Goal: Task Accomplishment & Management: Manage account settings

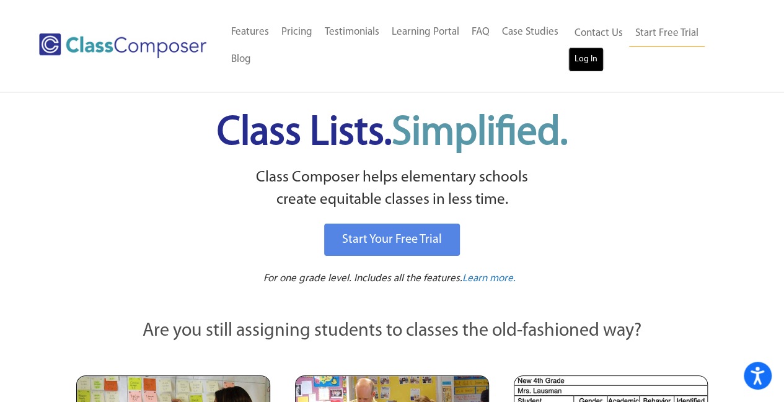
click at [584, 61] on link "Log In" at bounding box center [585, 59] width 35 height 25
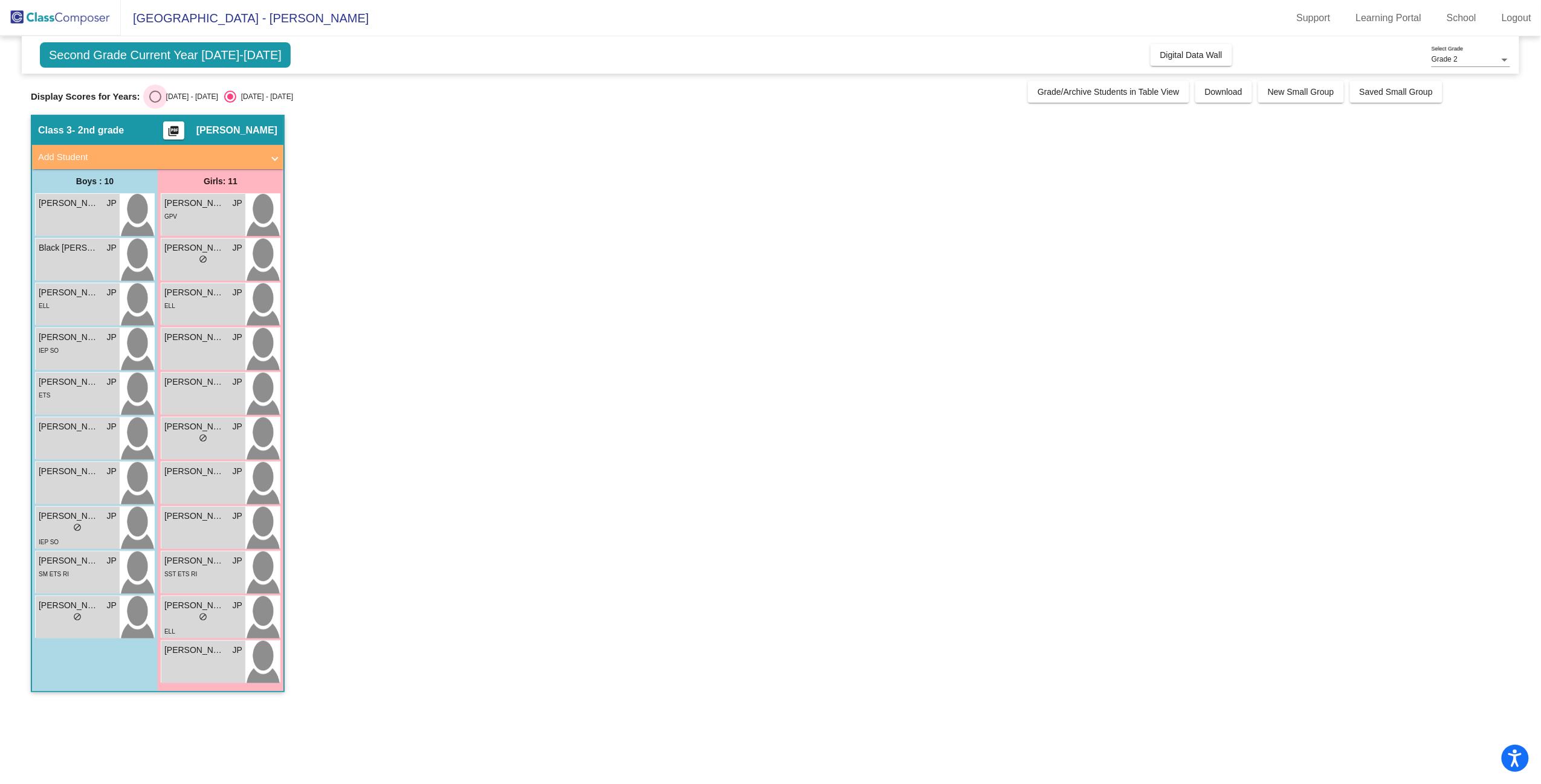
click at [153, 98] on div "Select an option" at bounding box center [155, 97] width 12 height 12
click at [155, 102] on input "[DATE] - [DATE]" at bounding box center [155, 102] width 1 height 1
radio input "true"
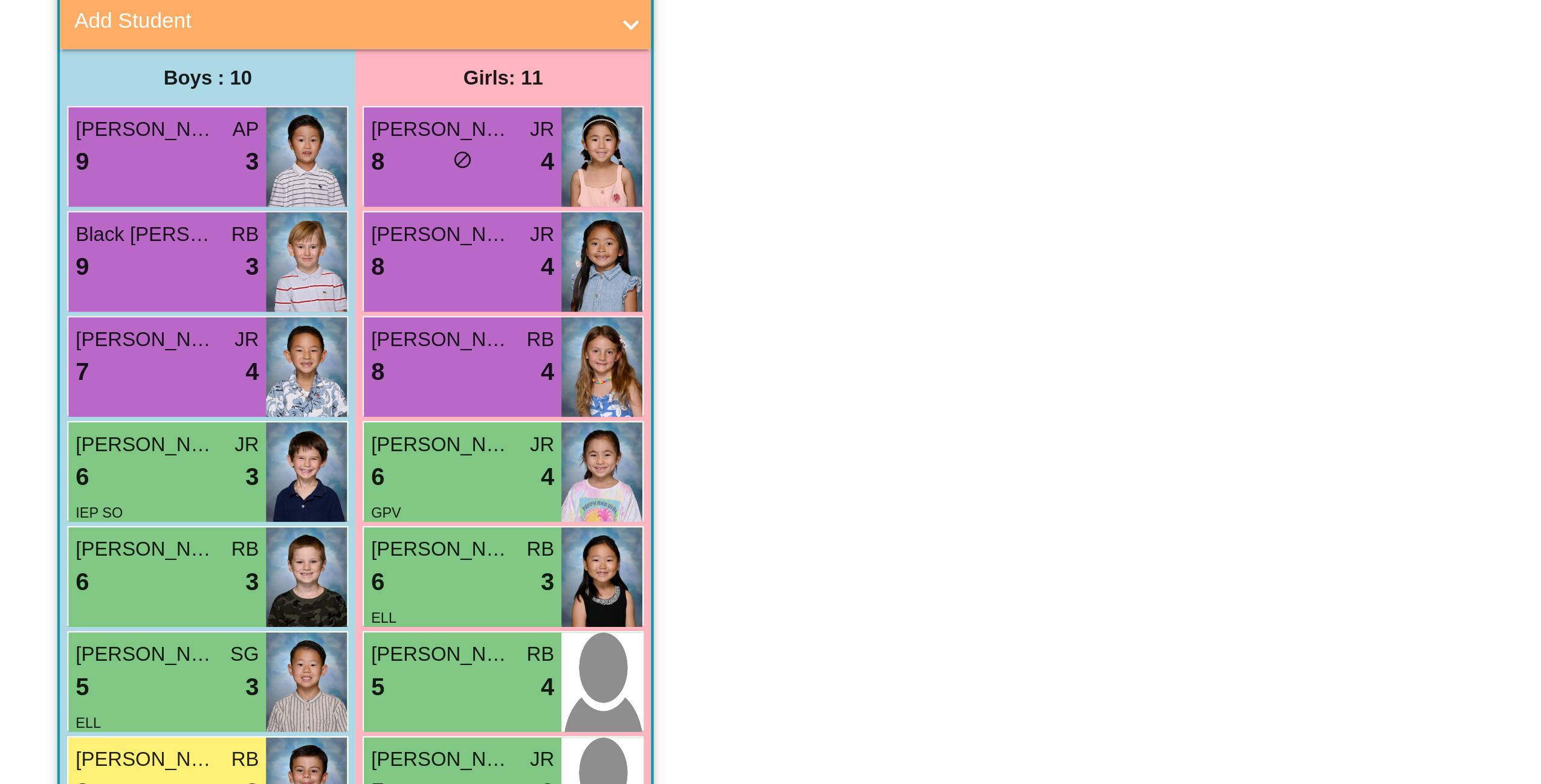
click at [161, 258] on div "[PERSON_NAME] 8 lock do_not_disturb_alt 4" at bounding box center [220, 258] width 120 height 42
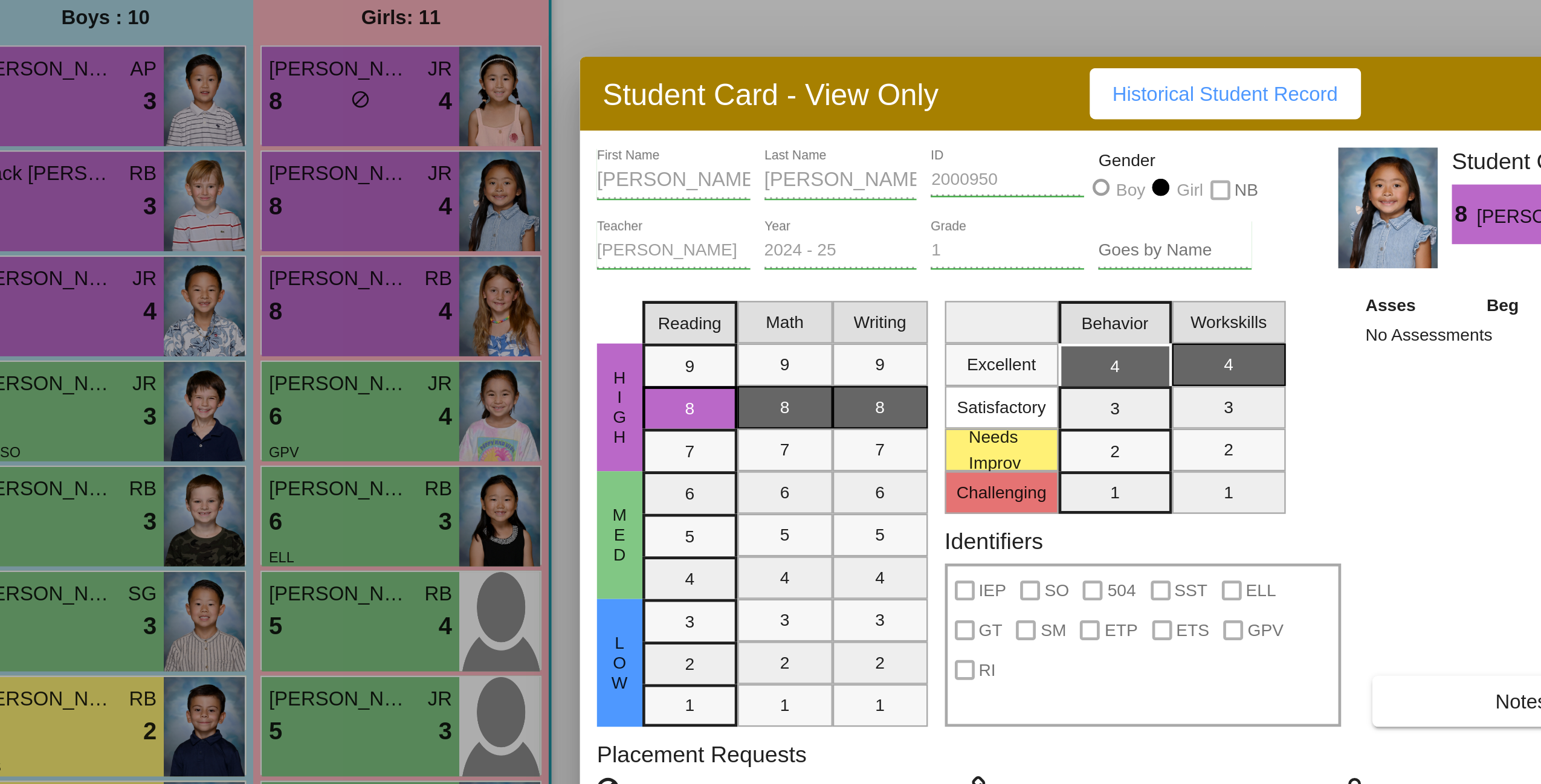
click at [182, 205] on div at bounding box center [770, 392] width 1541 height 784
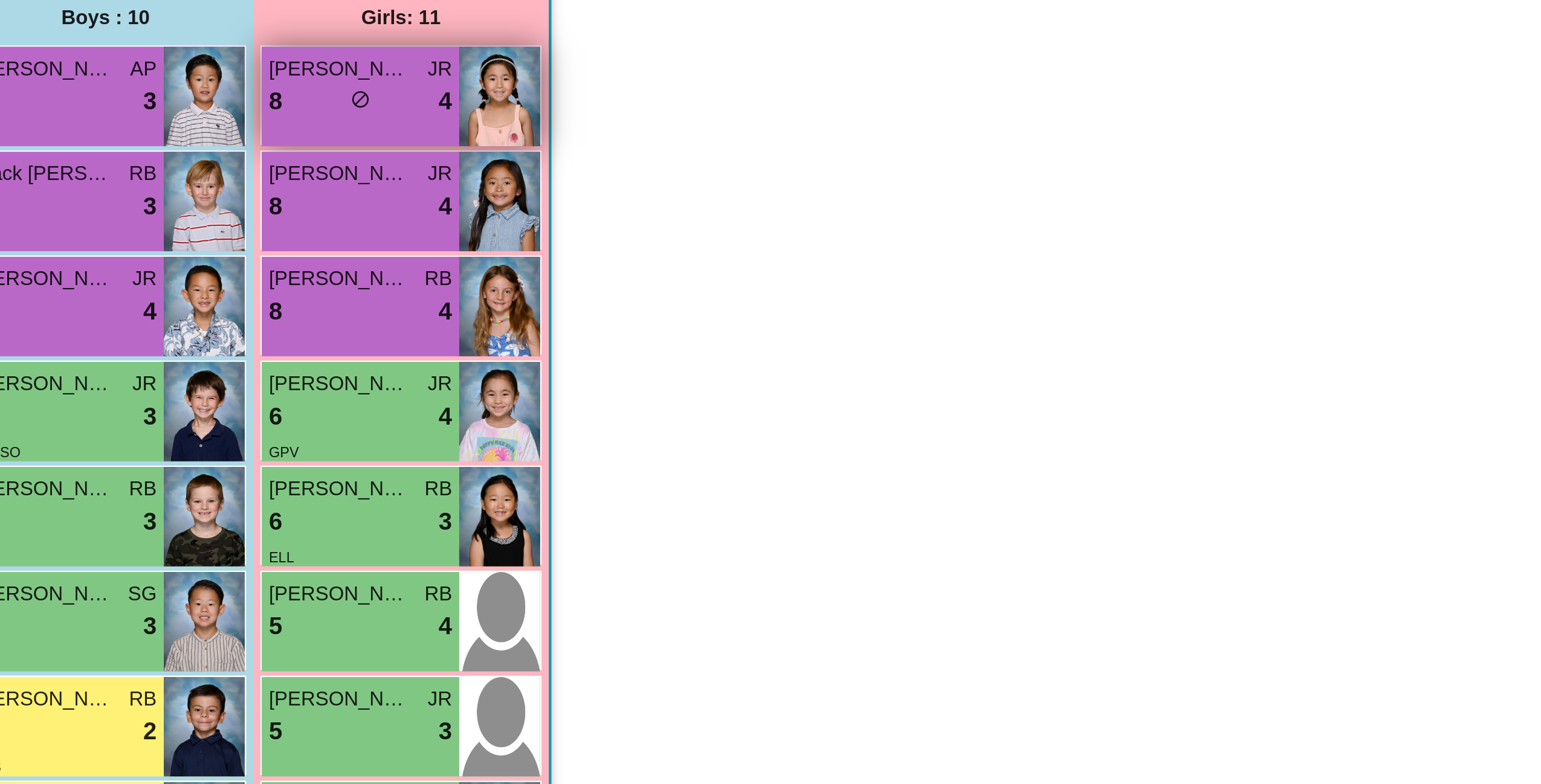
click at [186, 204] on span "[PERSON_NAME]" at bounding box center [195, 203] width 60 height 13
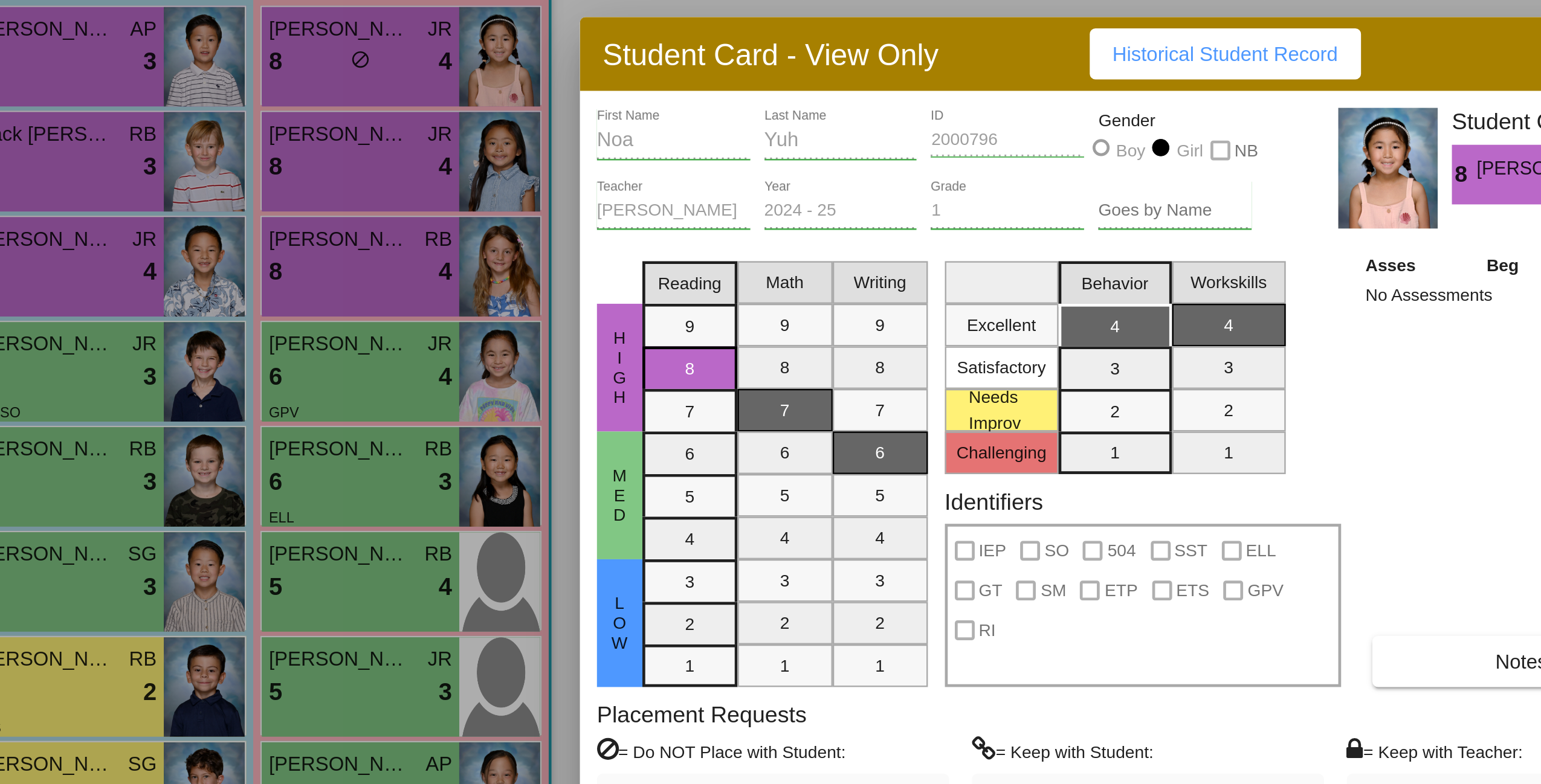
click at [209, 293] on div at bounding box center [770, 392] width 1541 height 784
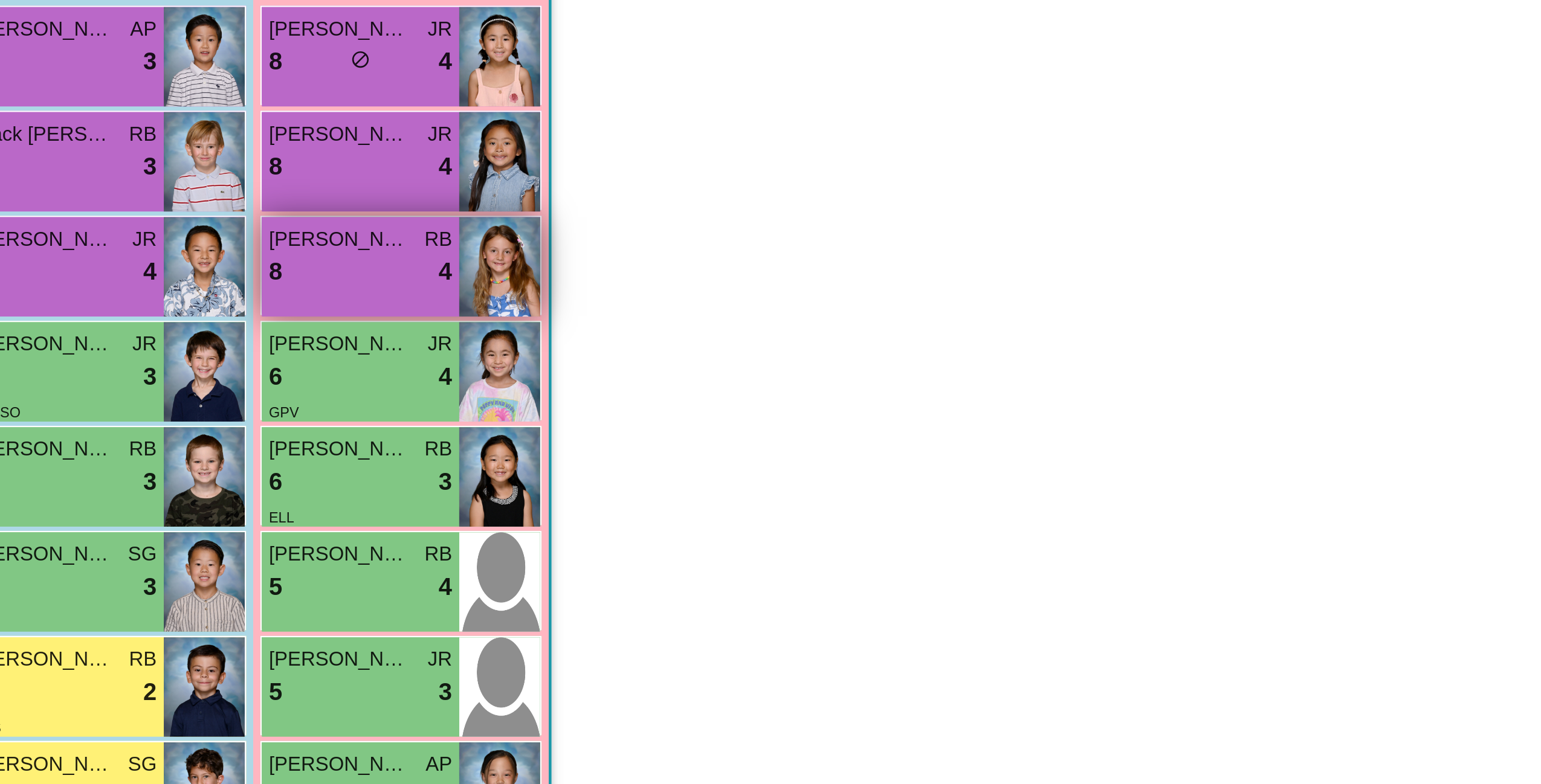
click at [209, 294] on span "[PERSON_NAME]" at bounding box center [195, 293] width 60 height 13
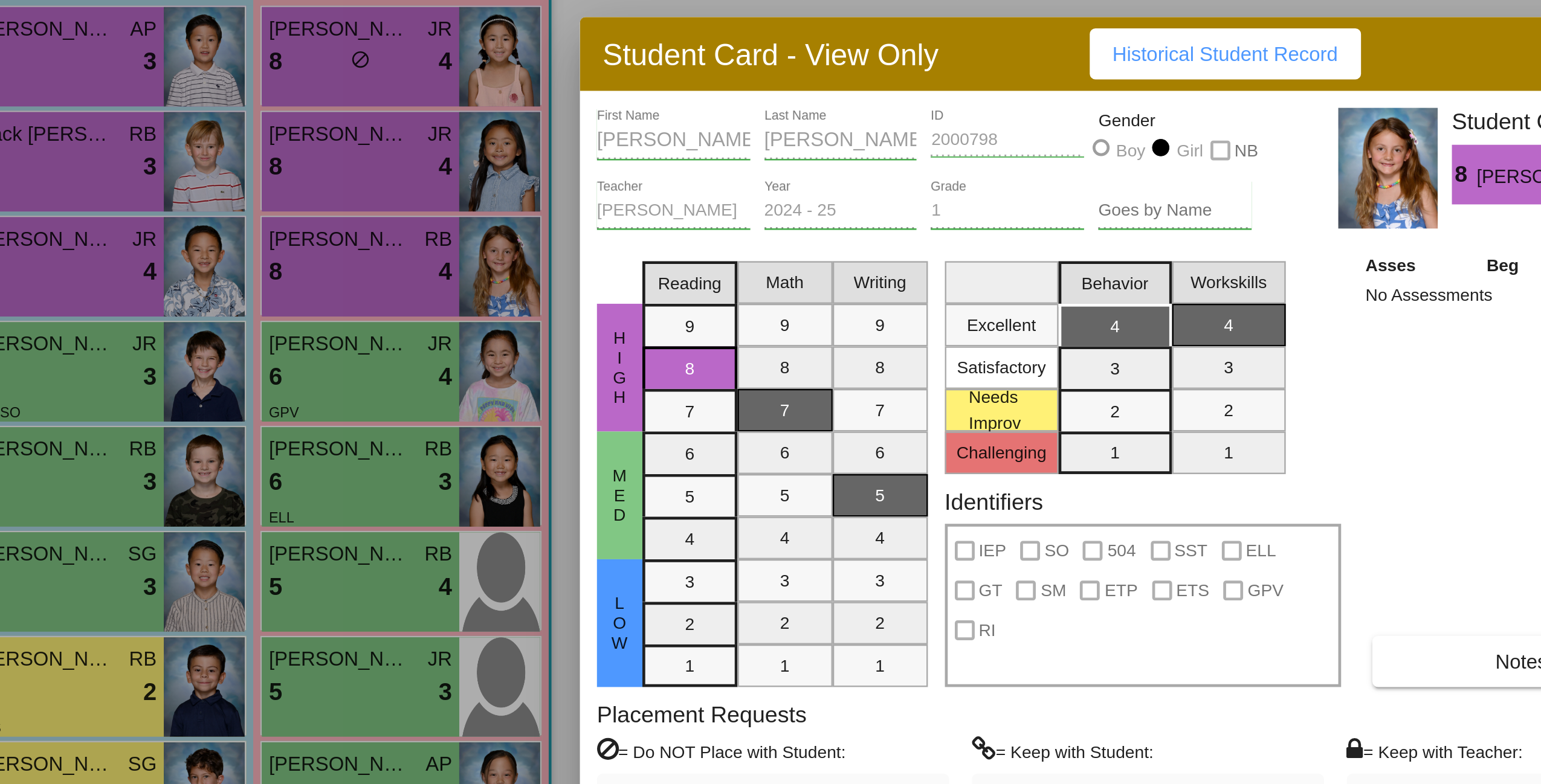
click at [198, 338] on div at bounding box center [770, 392] width 1541 height 784
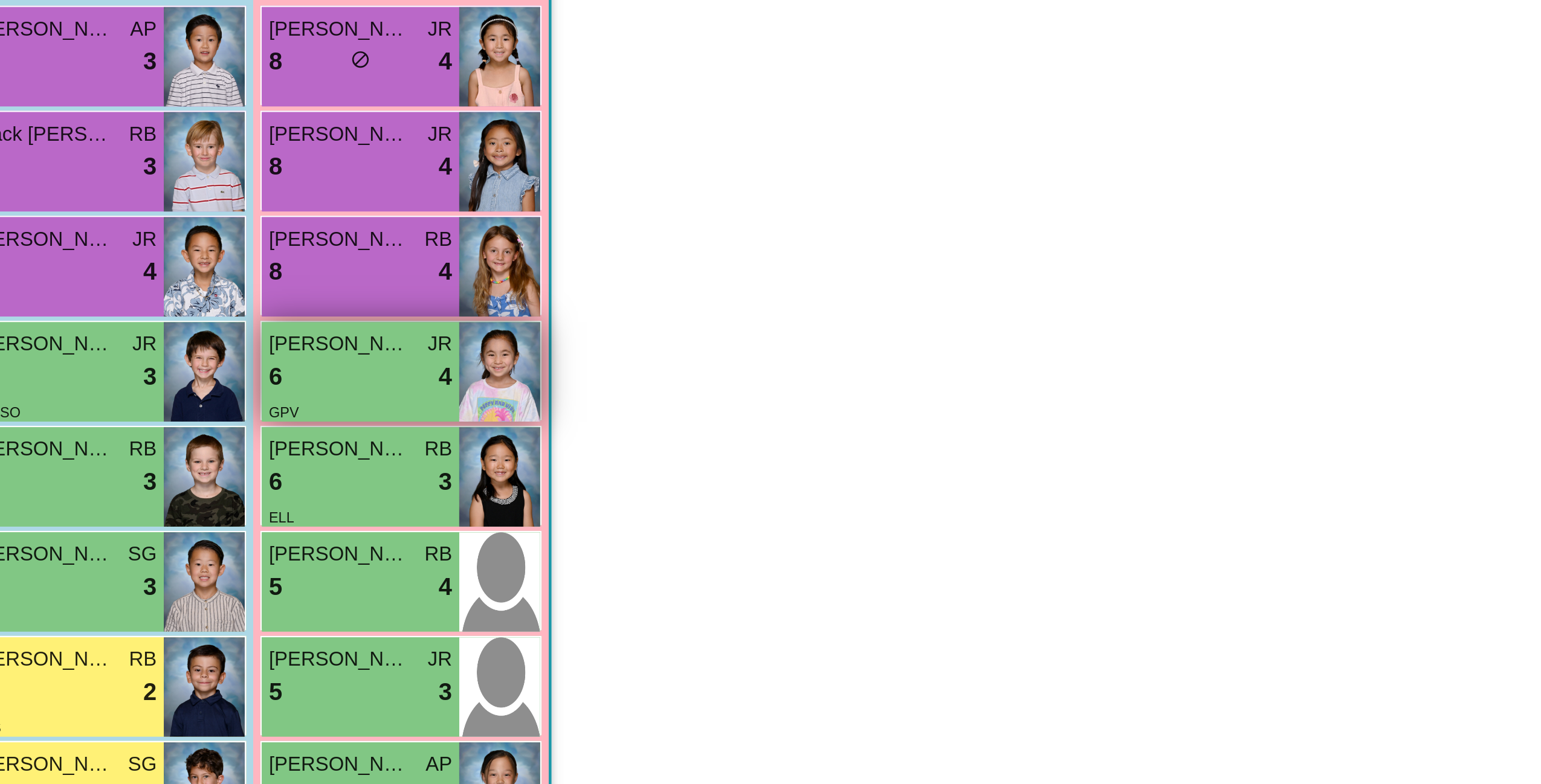
click at [197, 337] on span "[PERSON_NAME]" at bounding box center [195, 337] width 60 height 13
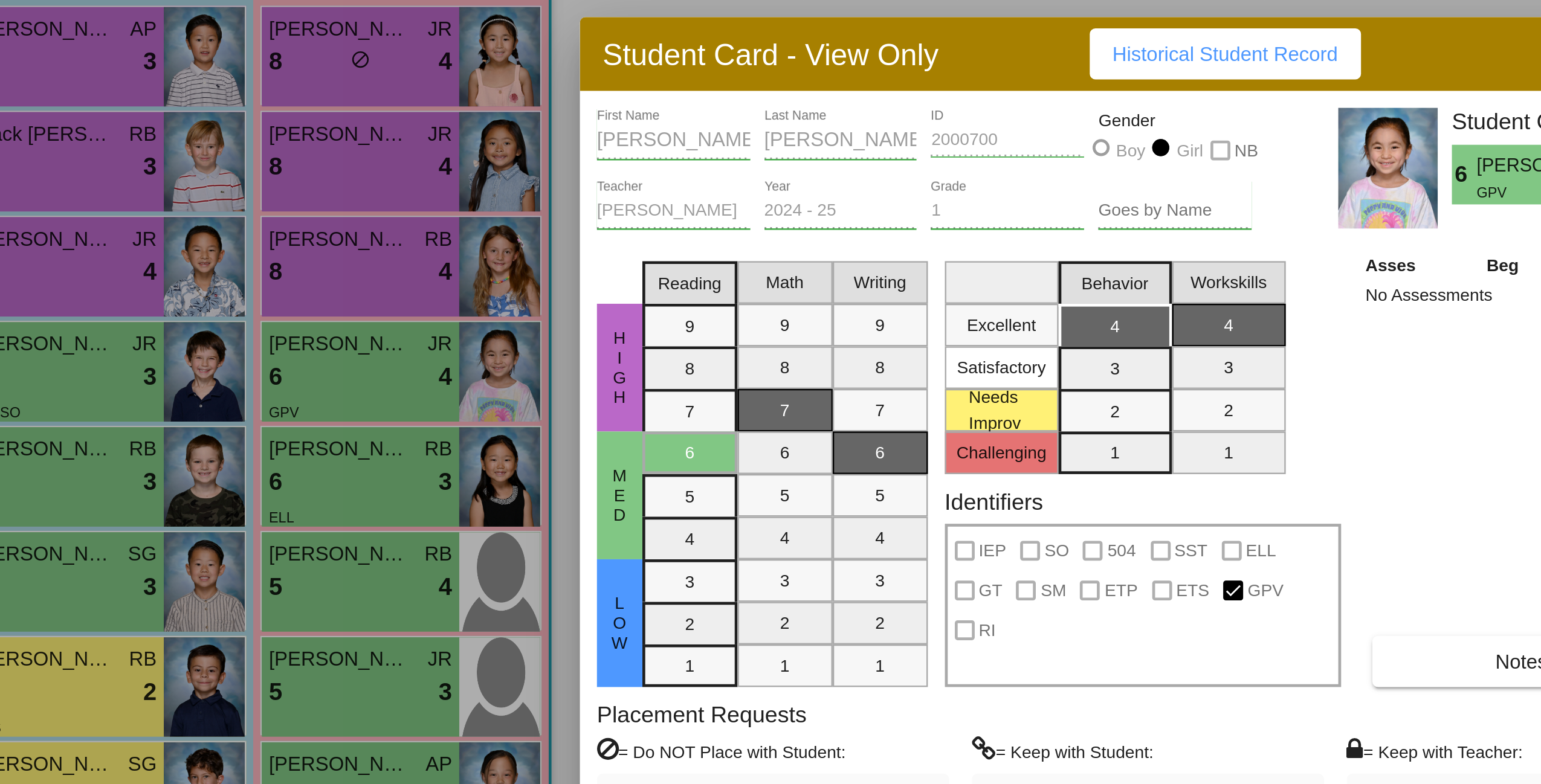
click at [186, 386] on div at bounding box center [770, 392] width 1541 height 784
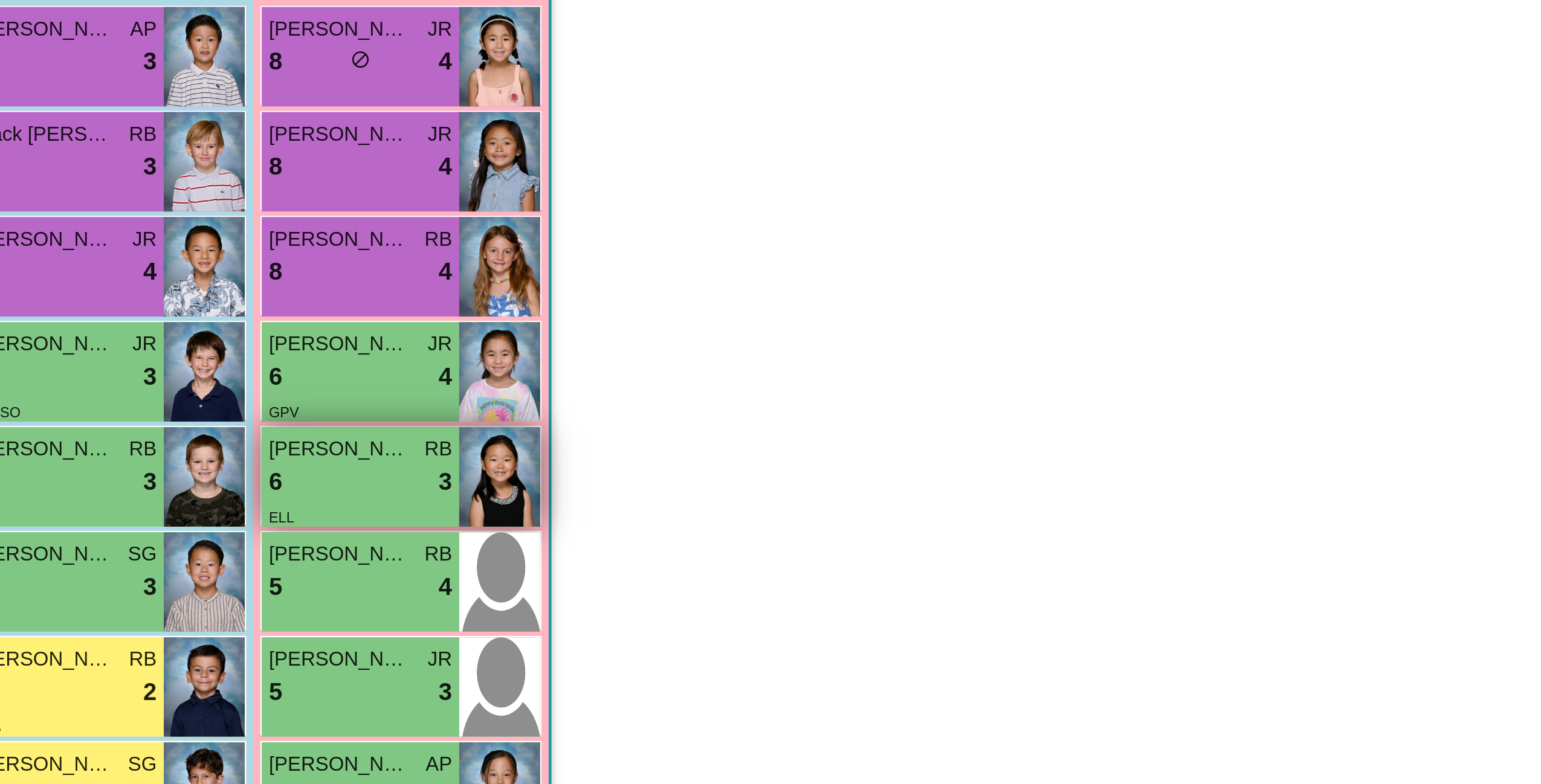
click at [185, 384] on span "[PERSON_NAME]" at bounding box center [195, 381] width 60 height 13
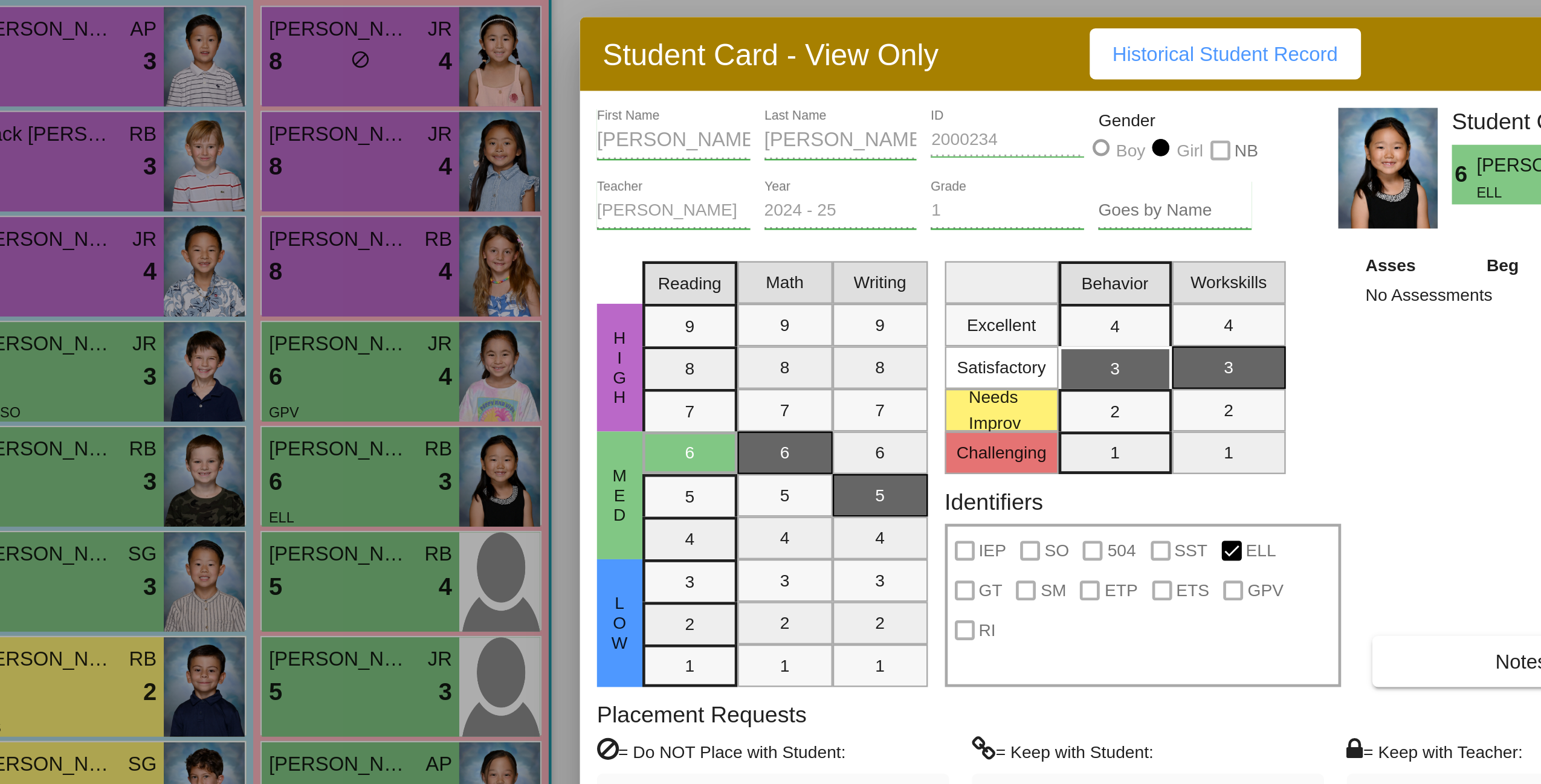
click at [190, 429] on div at bounding box center [770, 392] width 1541 height 784
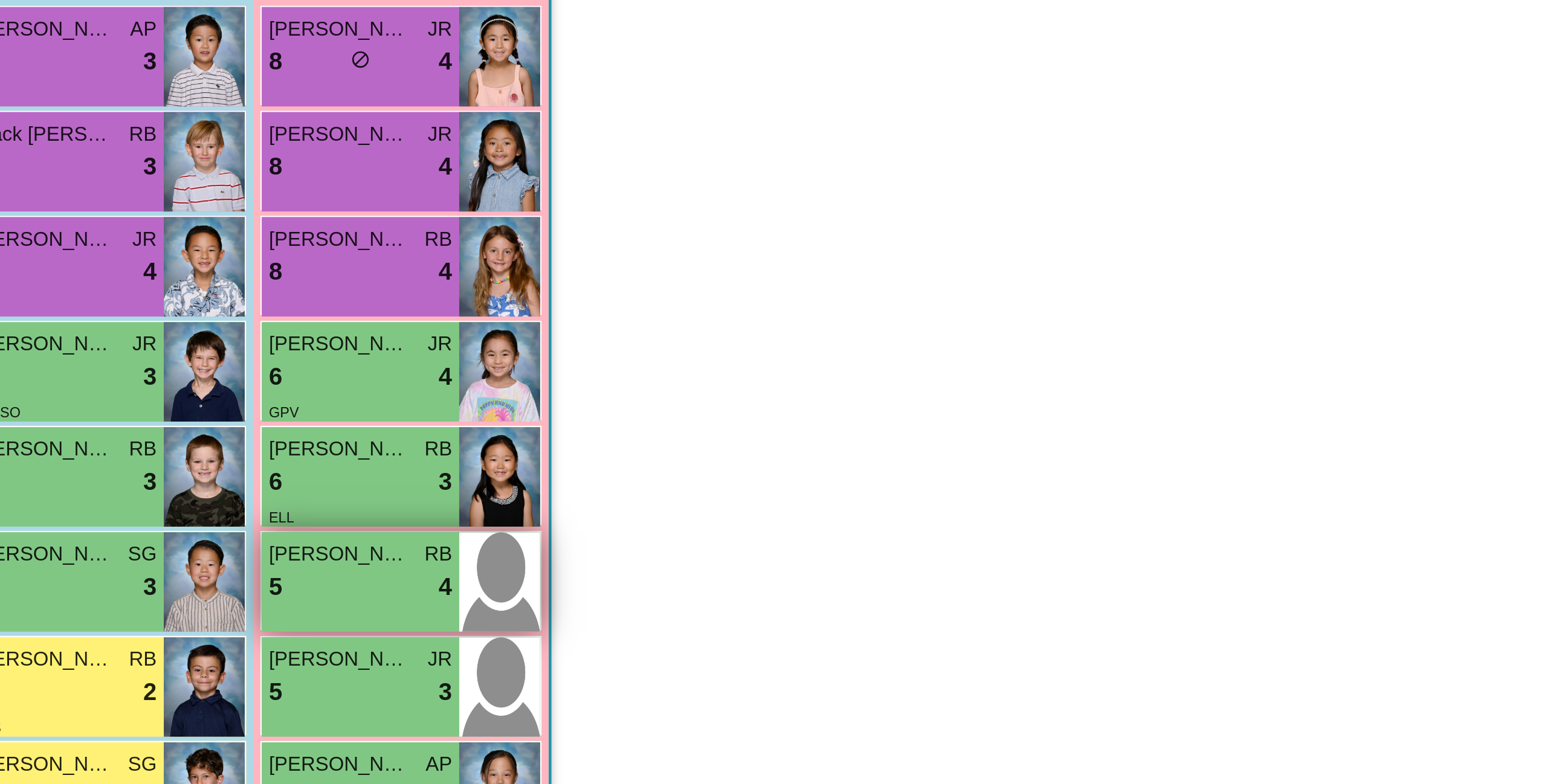
click at [190, 426] on span "[PERSON_NAME]" at bounding box center [195, 426] width 60 height 13
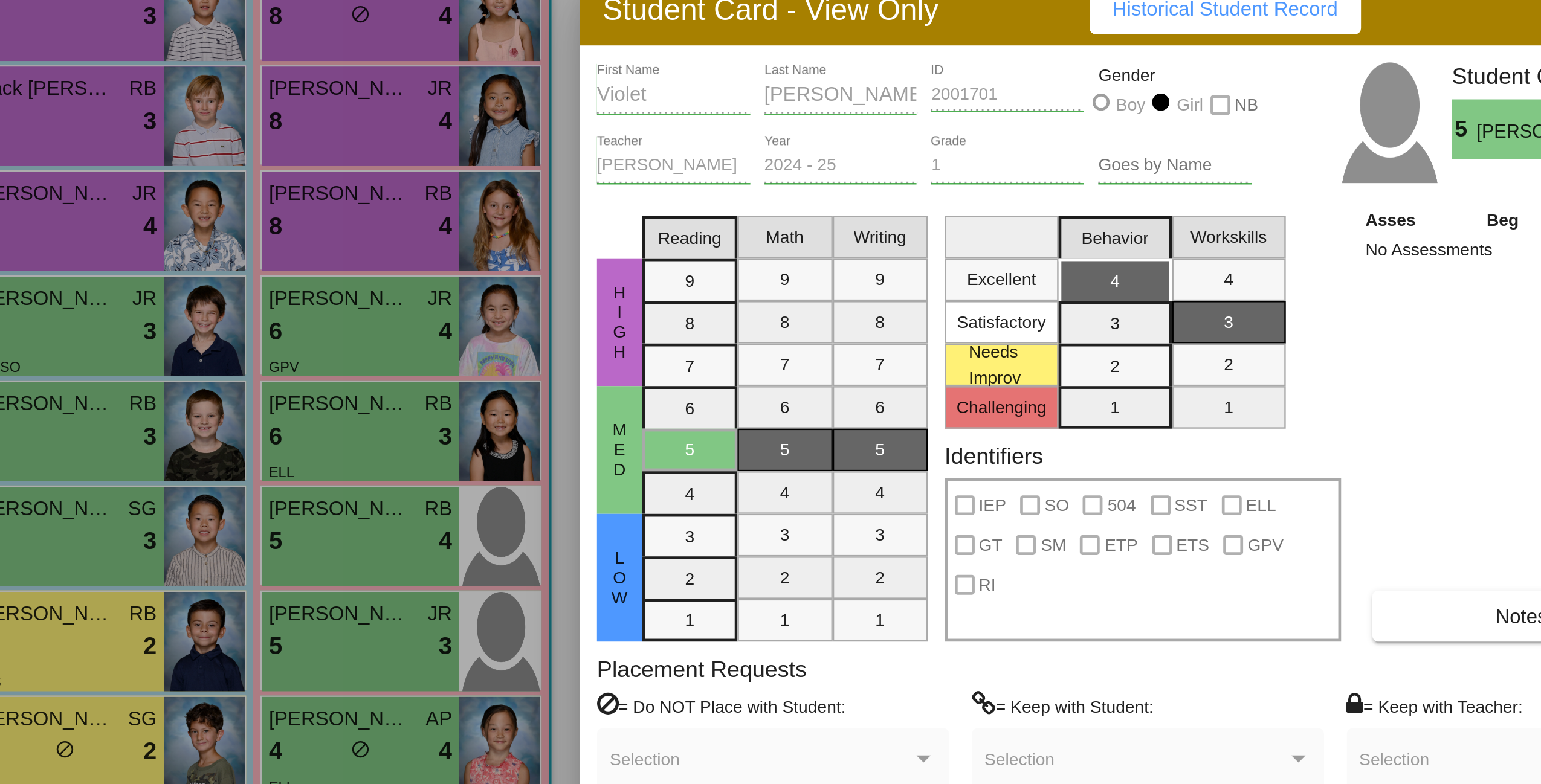
click at [191, 474] on div at bounding box center [770, 392] width 1541 height 784
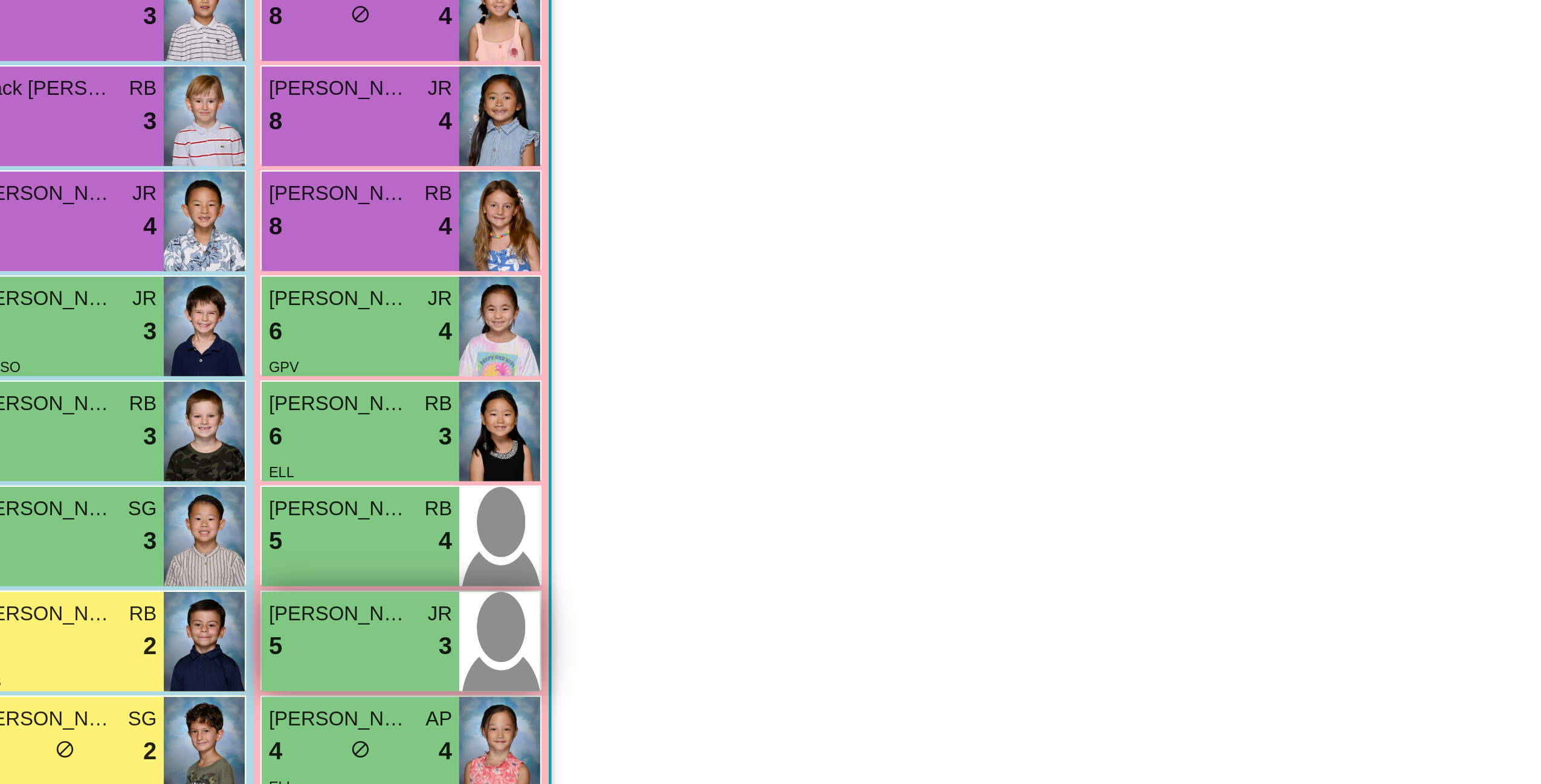
click at [190, 473] on span "[PERSON_NAME]" at bounding box center [195, 471] width 60 height 13
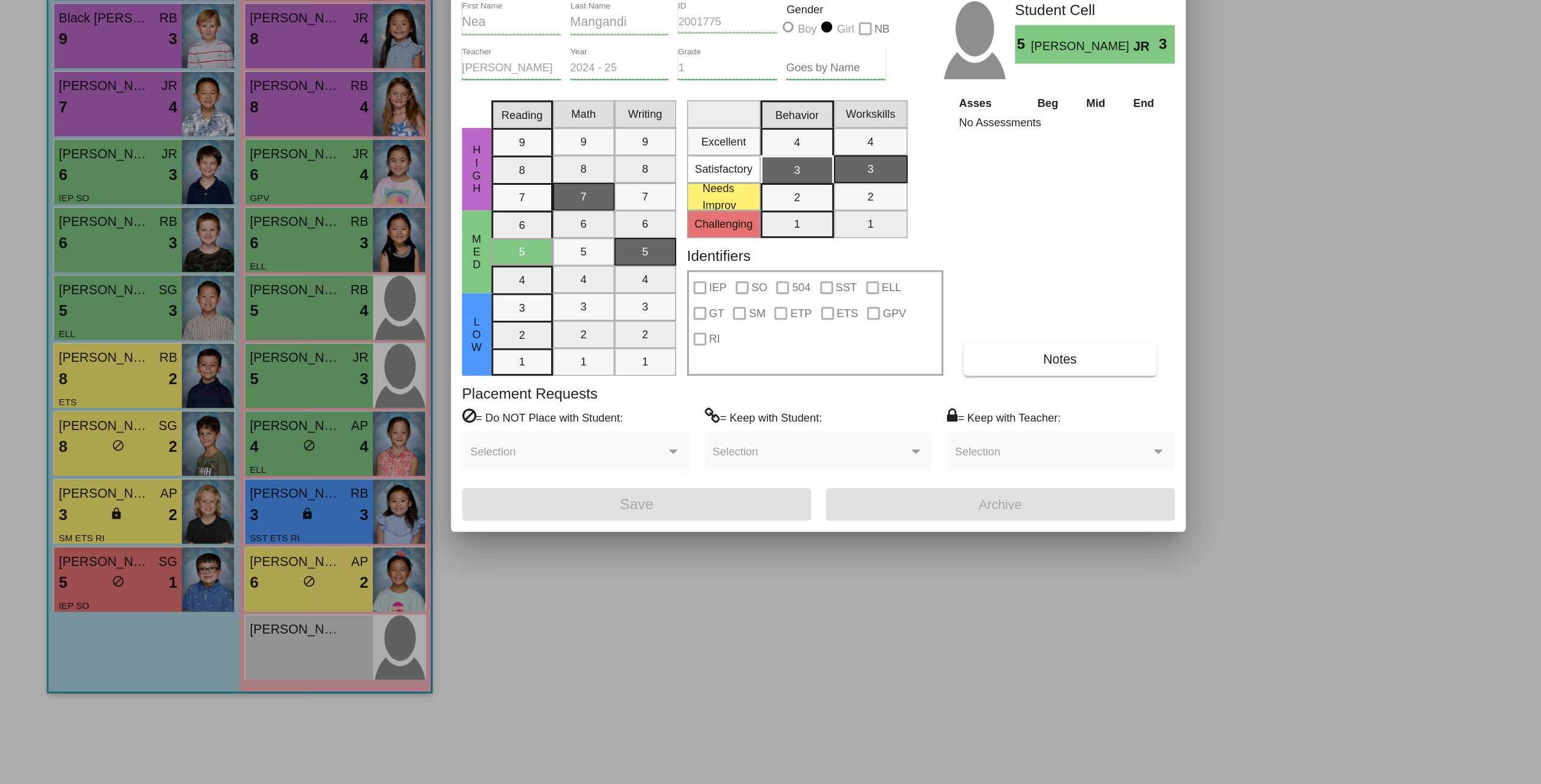
click at [95, 616] on div at bounding box center [770, 392] width 1541 height 784
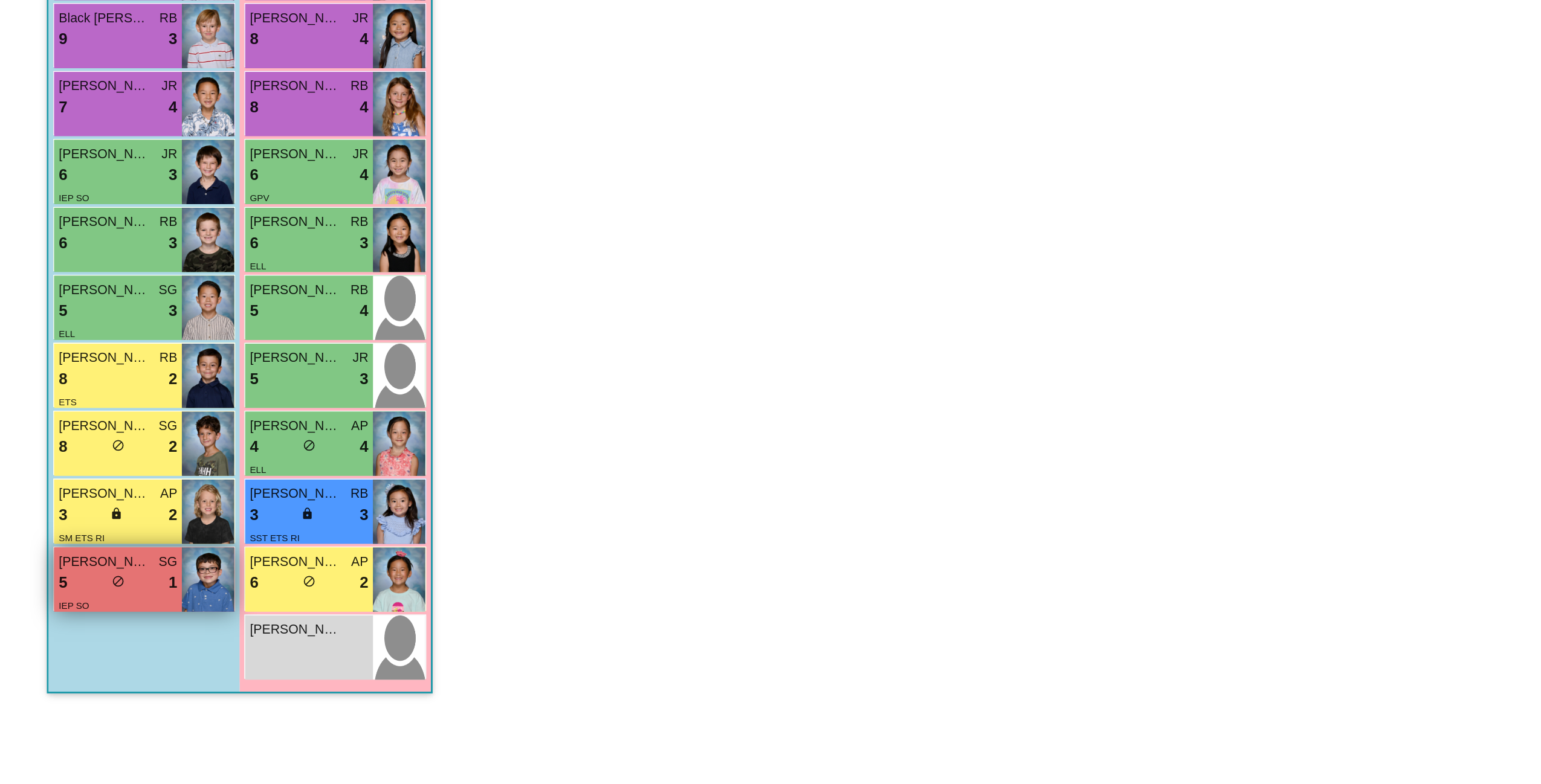
click at [75, 607] on span "[PERSON_NAME]" at bounding box center [69, 606] width 60 height 13
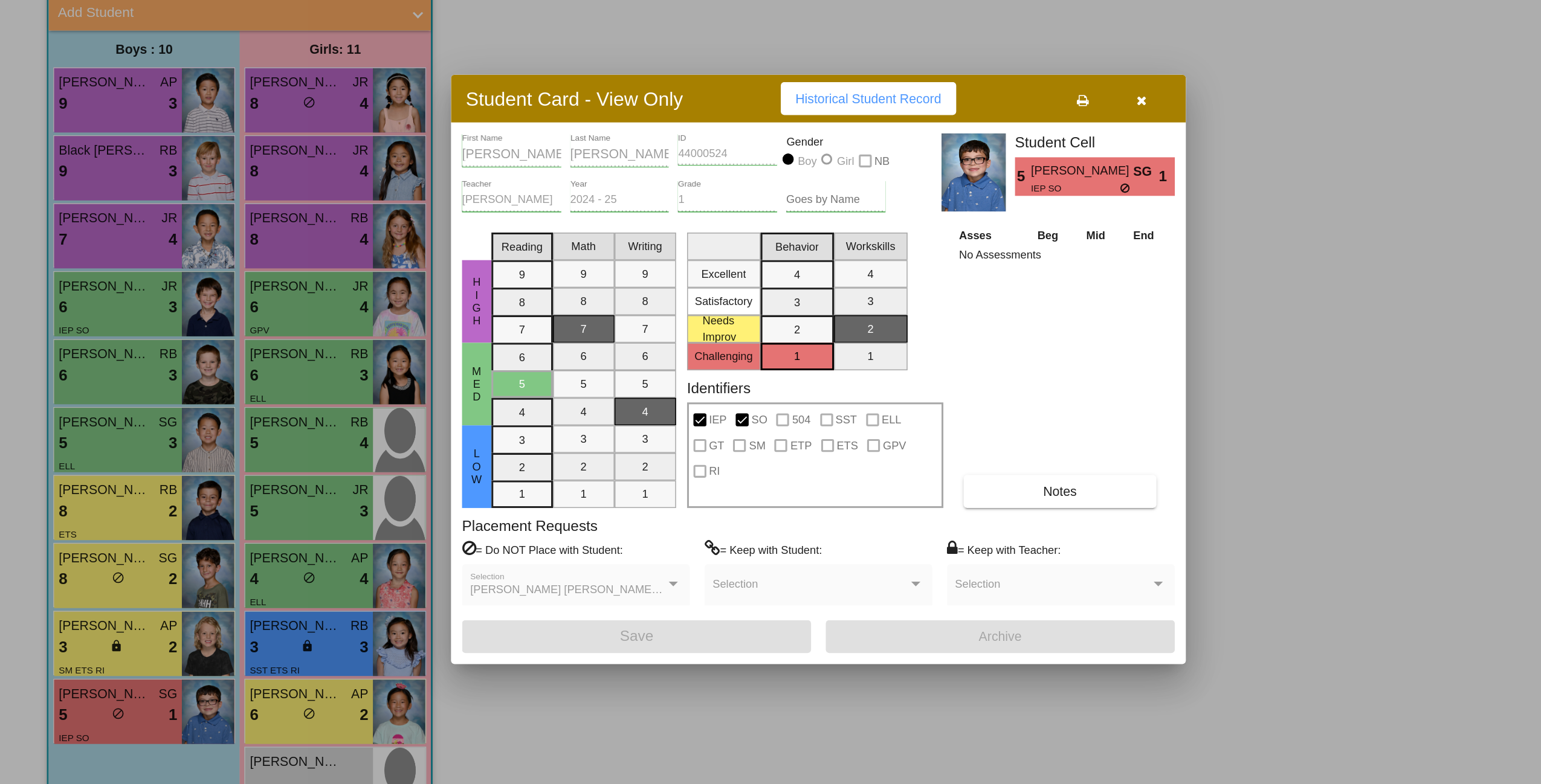
click at [749, 261] on span "SG" at bounding box center [754, 261] width 17 height 13
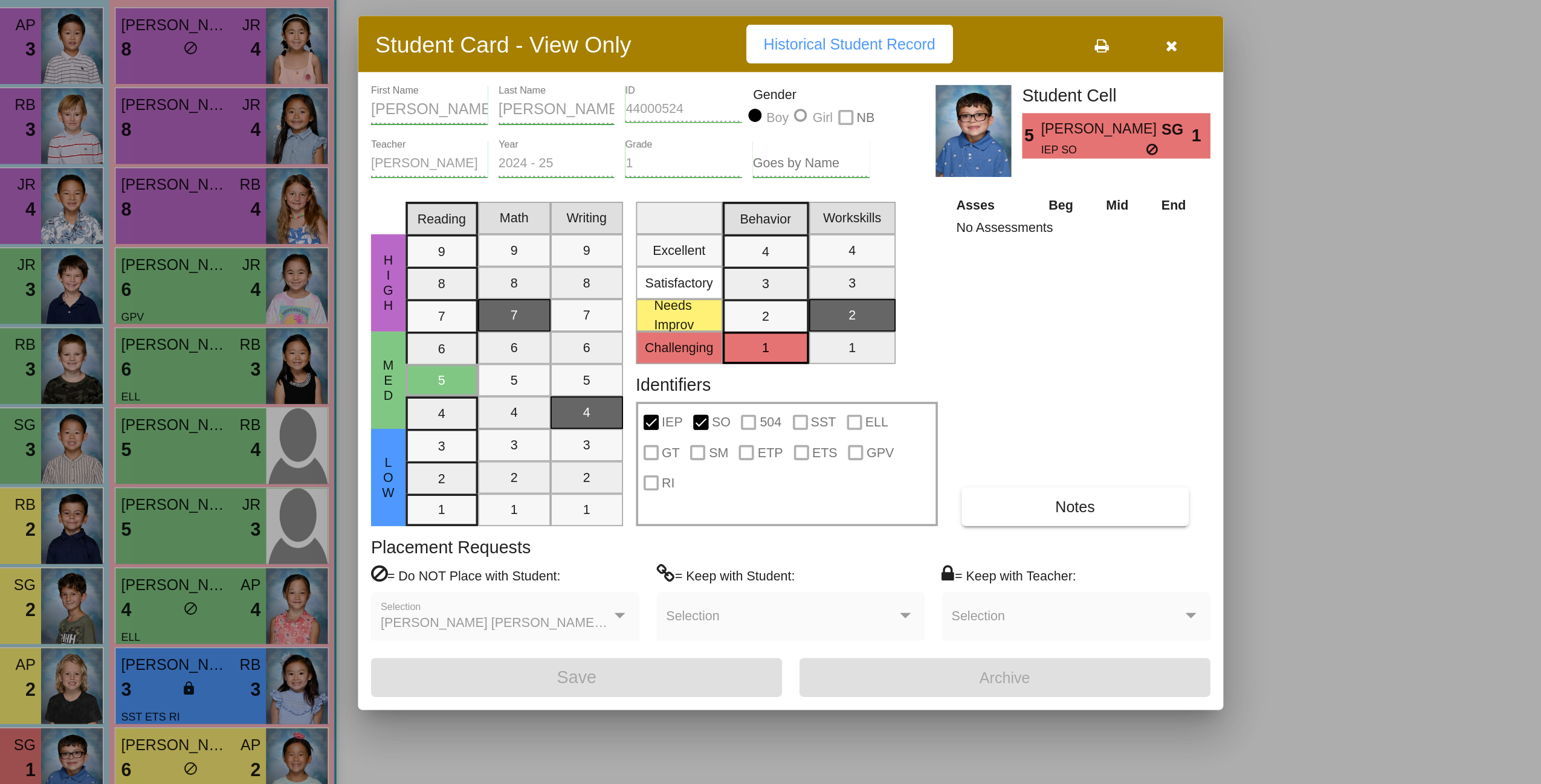
click at [752, 258] on span "SG" at bounding box center [754, 261] width 17 height 13
click at [668, 259] on span "5" at bounding box center [673, 265] width 11 height 15
click at [749, 259] on span "SG" at bounding box center [754, 261] width 17 height 13
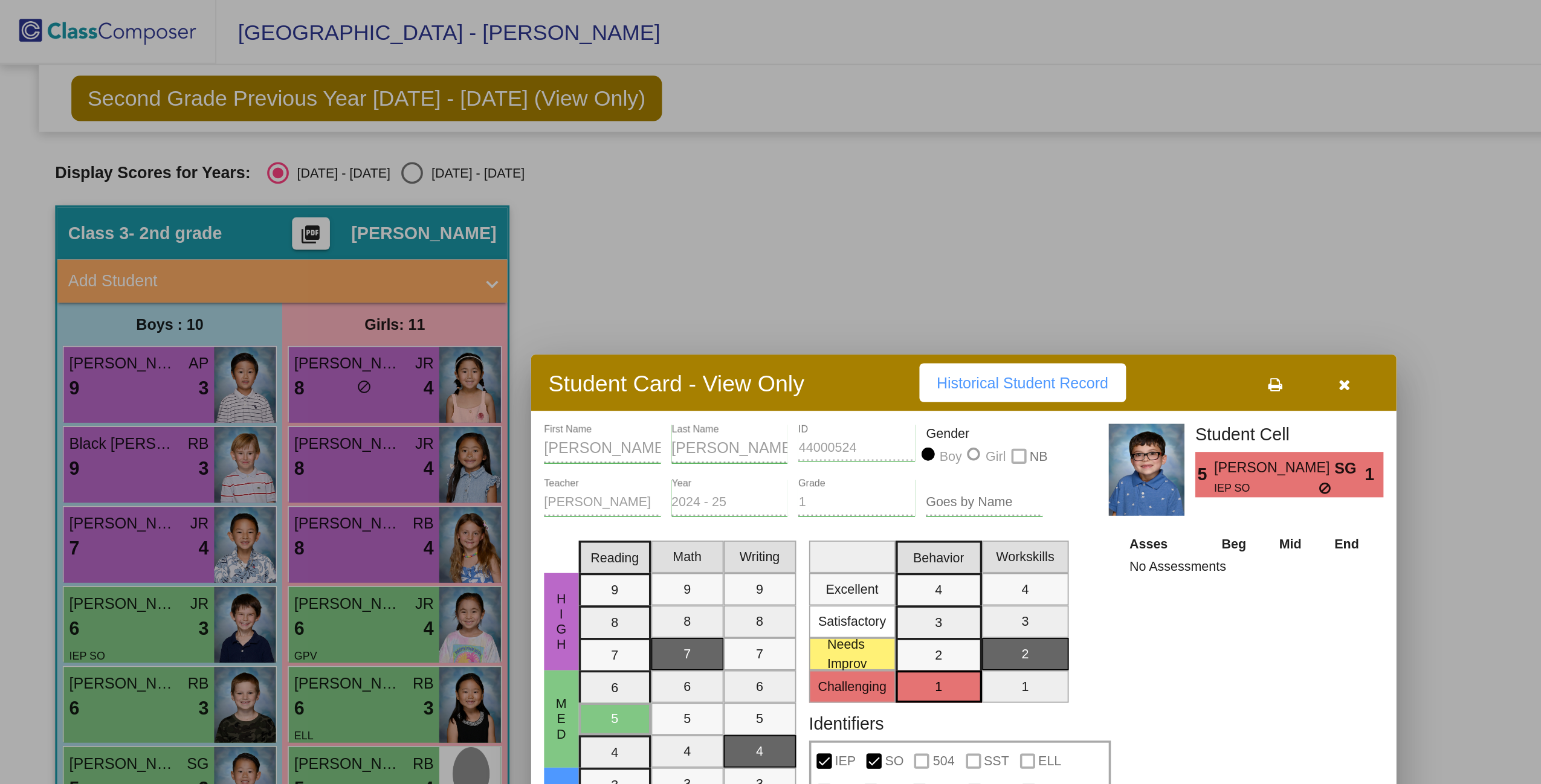
click at [185, 132] on div at bounding box center [770, 392] width 1541 height 784
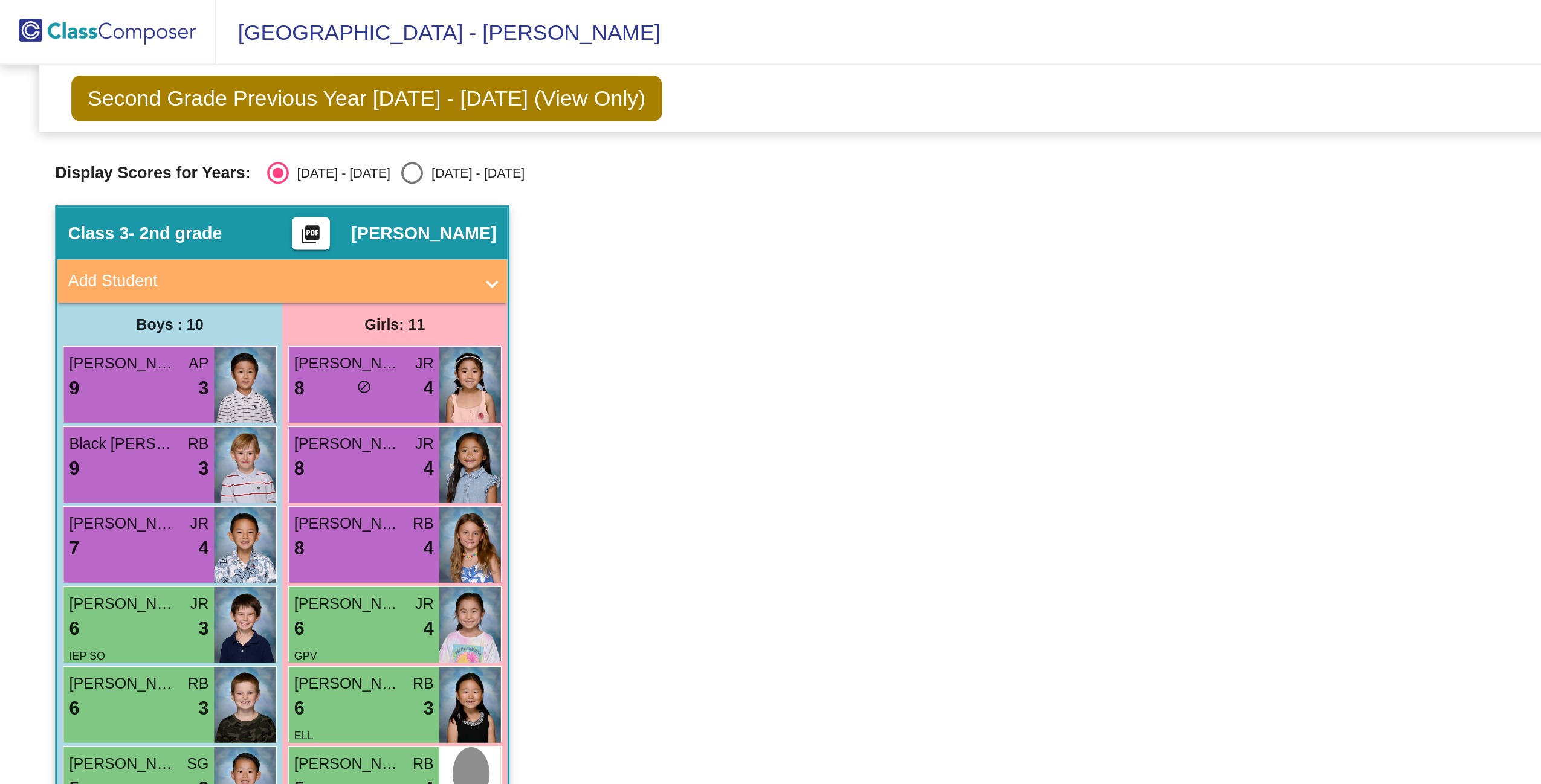
click at [180, 130] on mat-icon "picture_as_pdf" at bounding box center [173, 133] width 15 height 17
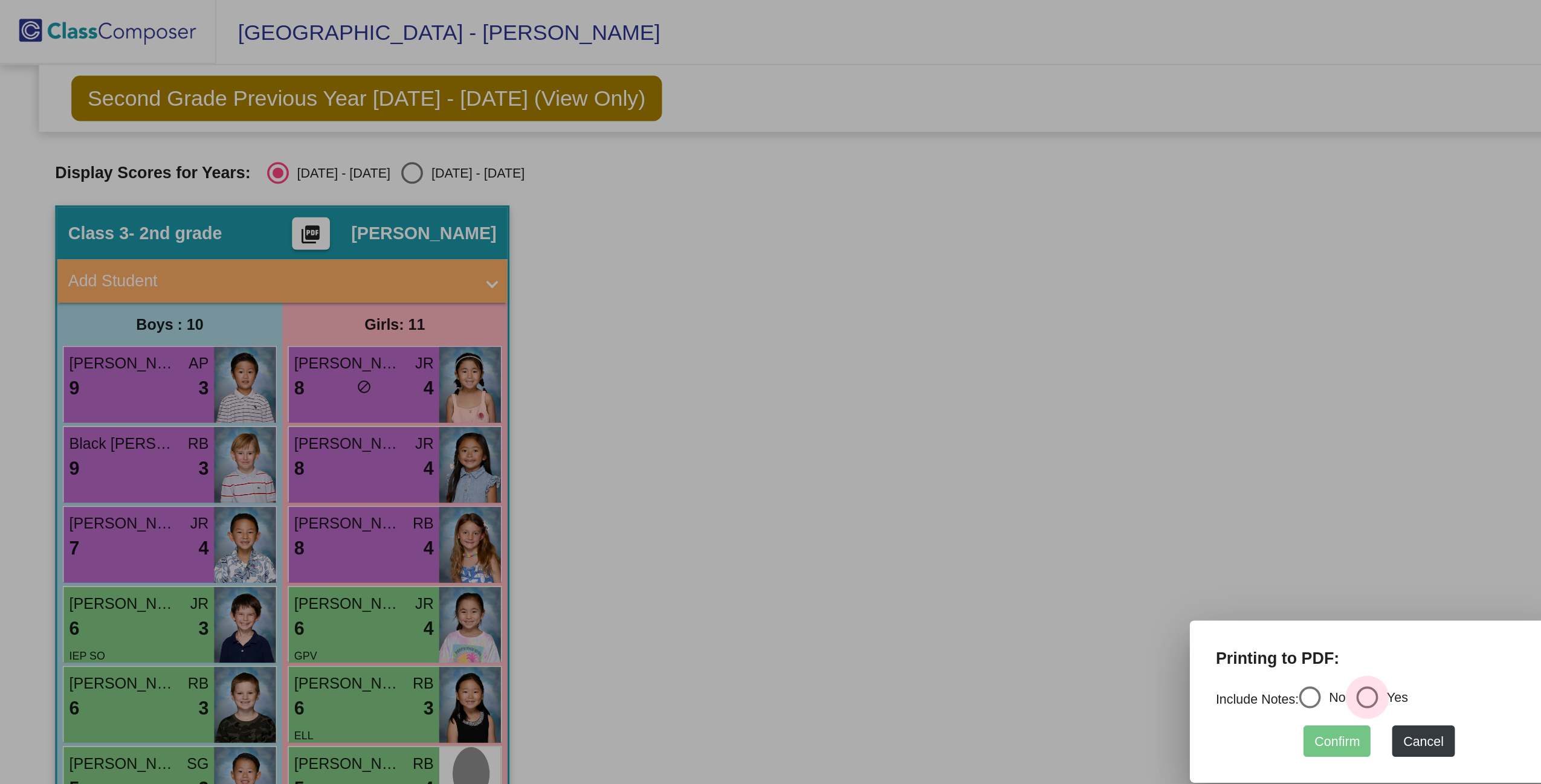
click at [765, 389] on div "Select an option" at bounding box center [764, 389] width 12 height 12
click at [764, 396] on input "Yes" at bounding box center [763, 396] width 1 height 1
radio input "true"
click at [754, 412] on button "Confirm" at bounding box center [747, 414] width 37 height 18
